Goal: Task Accomplishment & Management: Manage account settings

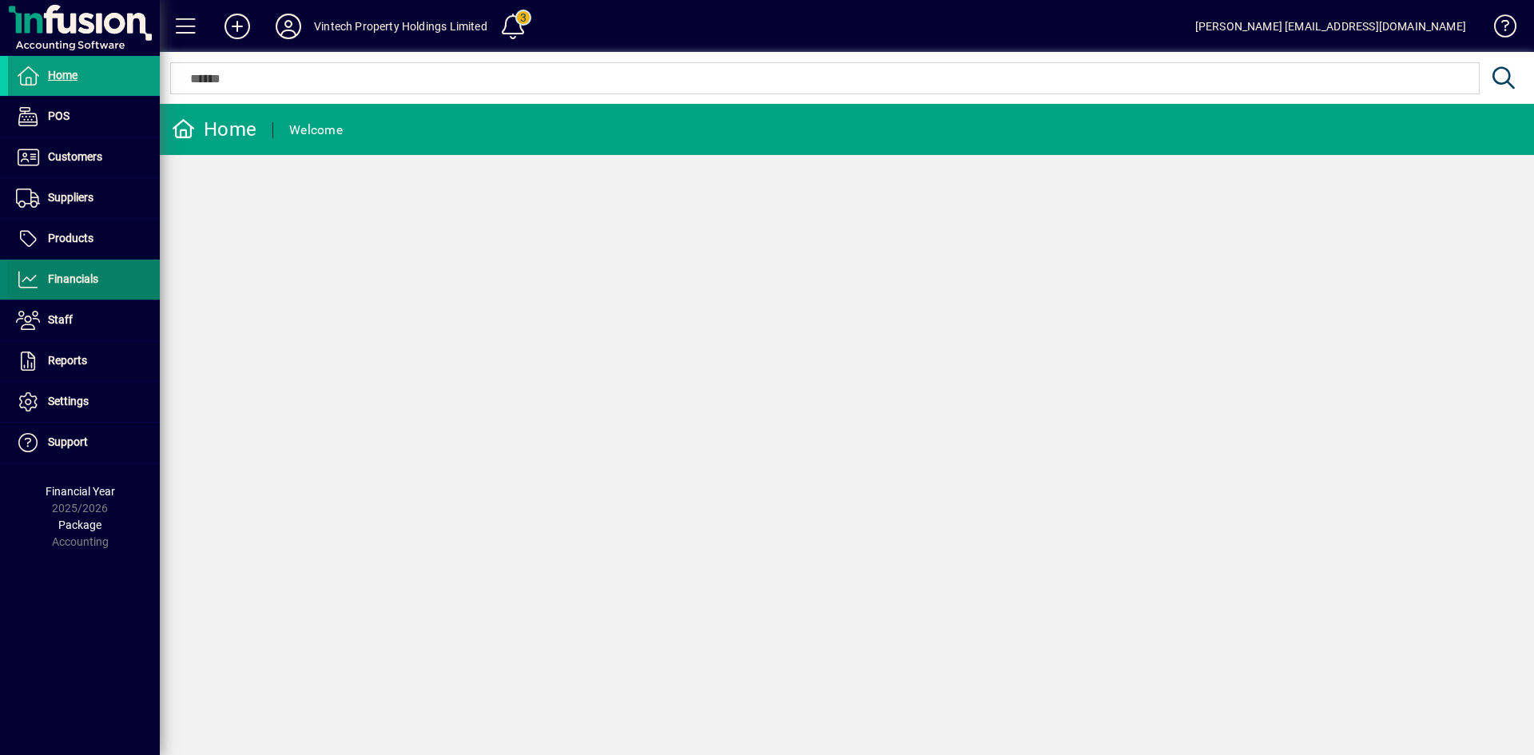
click at [107, 273] on span at bounding box center [84, 280] width 152 height 38
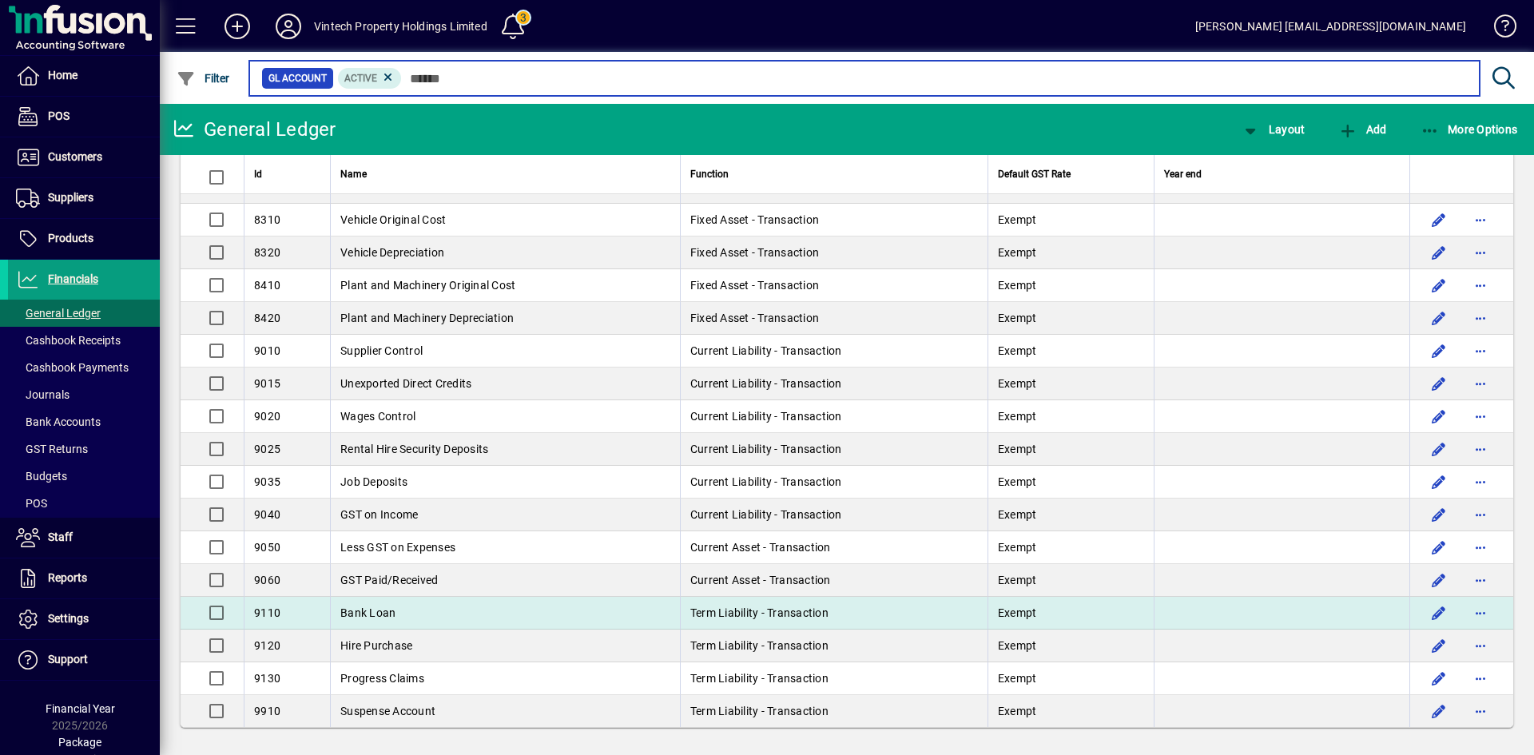
scroll to position [2502, 0]
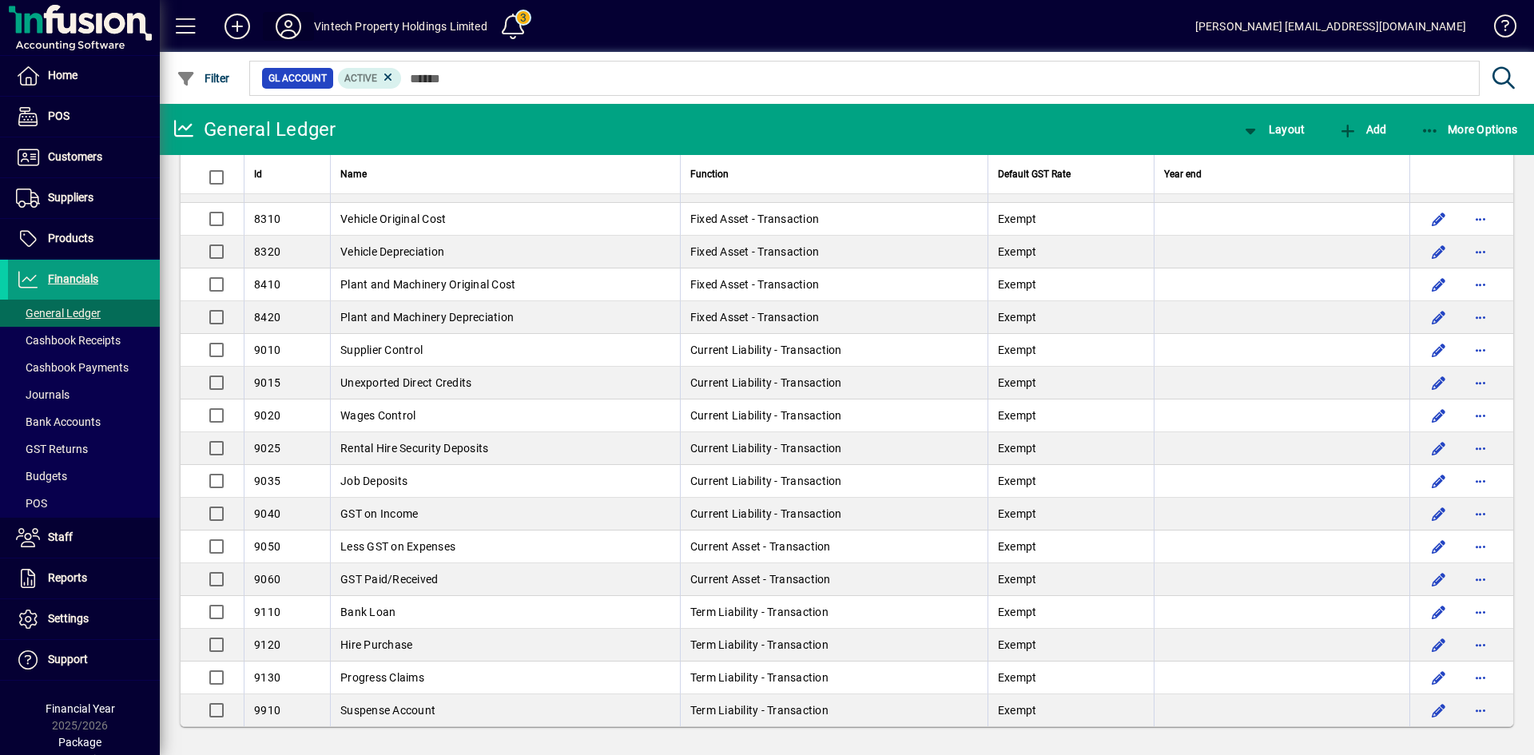
click at [308, 25] on span at bounding box center [288, 26] width 51 height 38
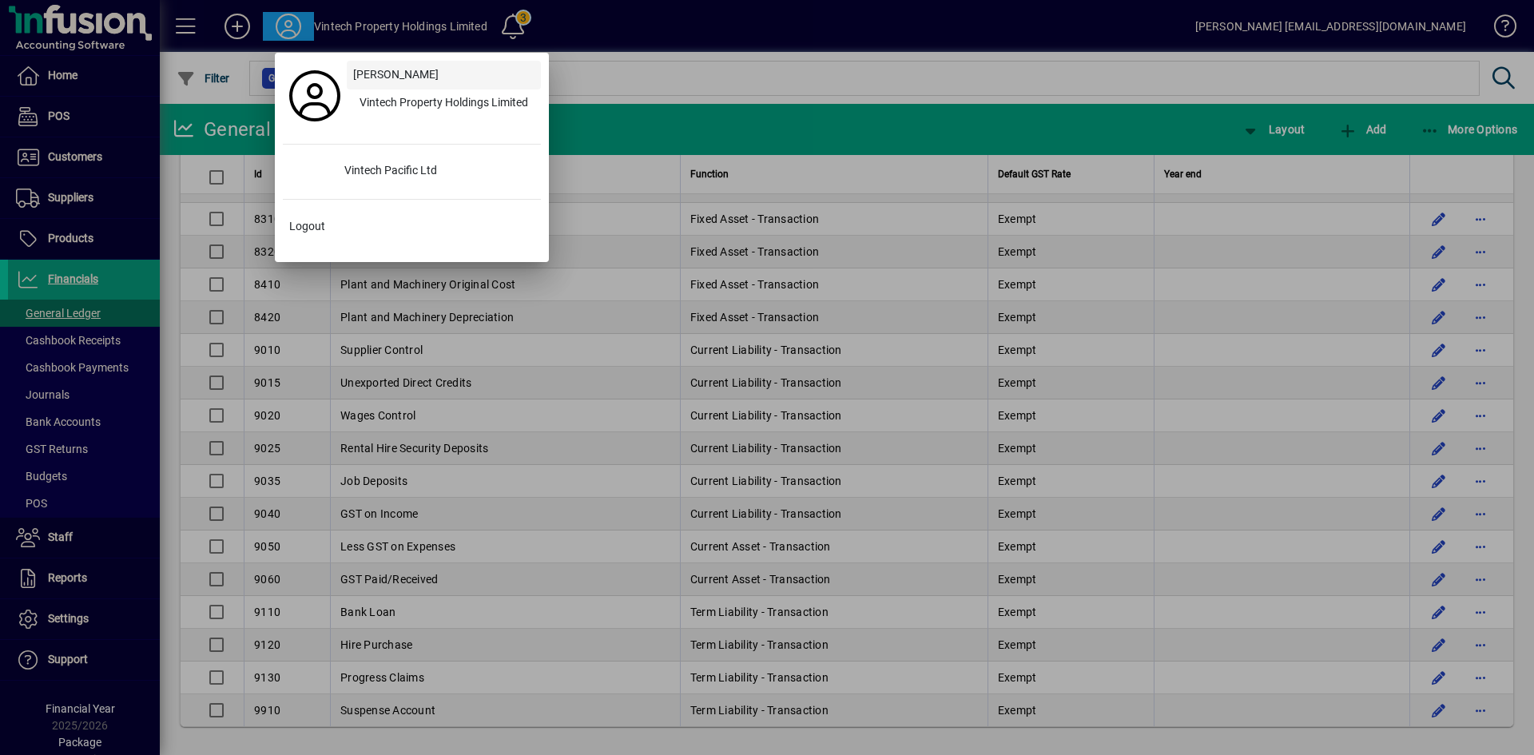
click at [392, 86] on span at bounding box center [444, 75] width 194 height 38
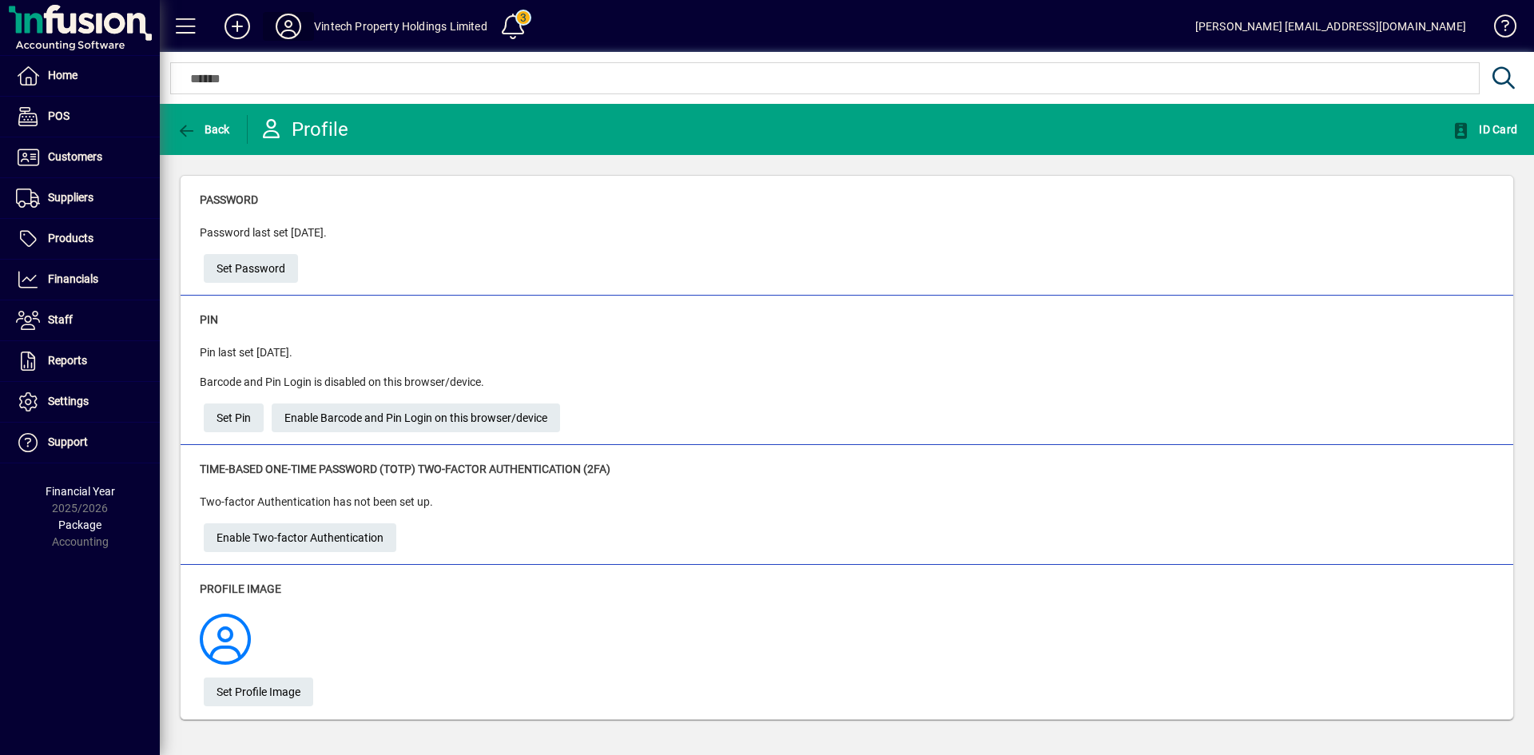
click at [300, 37] on icon at bounding box center [289, 27] width 32 height 26
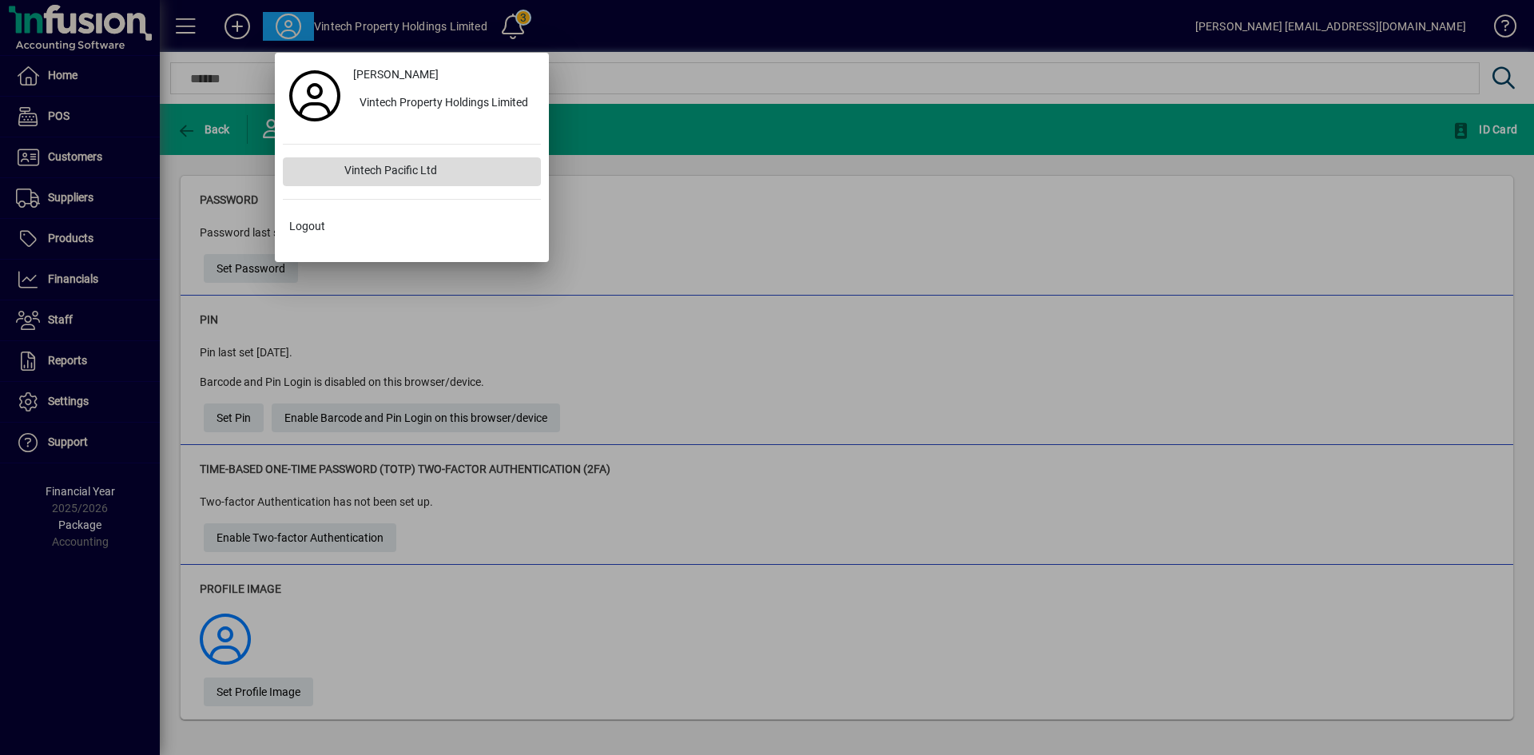
click at [411, 179] on div "Vintech Pacific Ltd" at bounding box center [436, 171] width 209 height 29
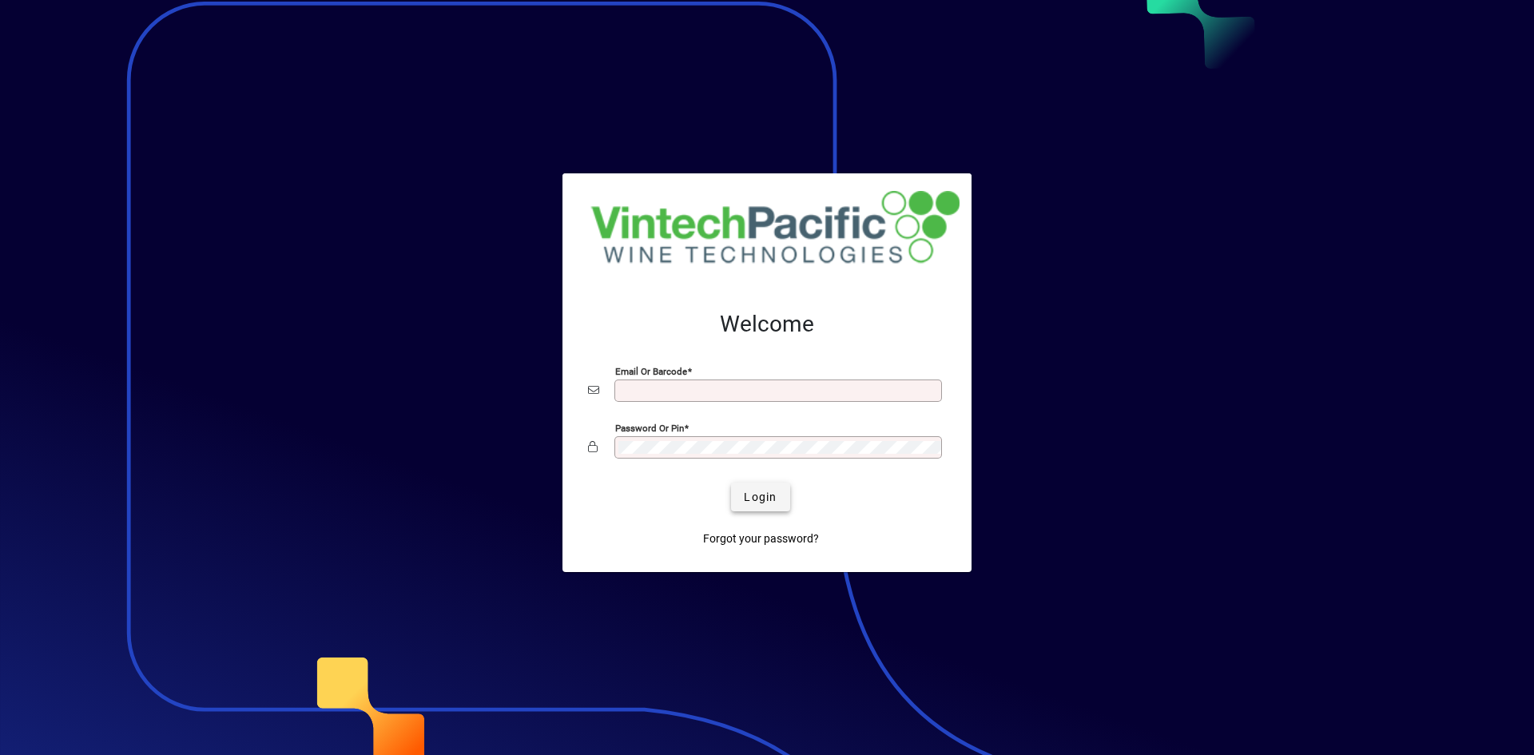
type input "**********"
click at [776, 502] on span "Login" at bounding box center [760, 497] width 33 height 17
